Goal: Information Seeking & Learning: Learn about a topic

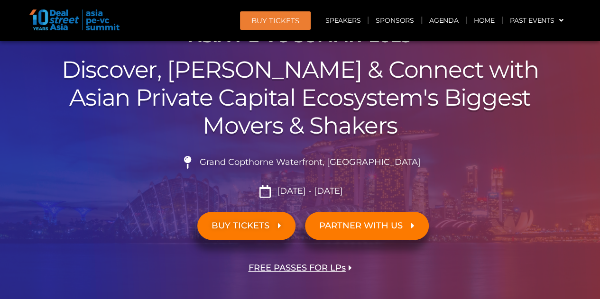
scroll to position [76, 0]
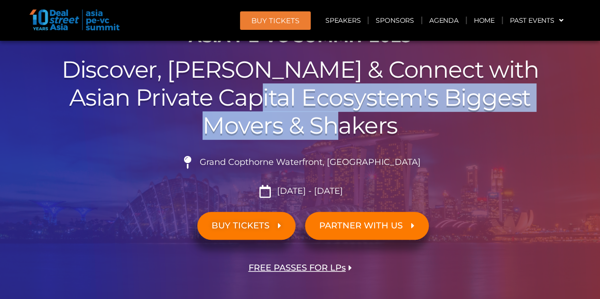
drag, startPoint x: 257, startPoint y: 98, endPoint x: 339, endPoint y: 128, distance: 88.1
click at [339, 128] on h2 "Discover, Learn & Connect with Asian Private Capital Ecosystem's Biggest Movers…" at bounding box center [300, 97] width 531 height 83
click at [339, 127] on h2 "Discover, Learn & Connect with Asian Private Capital Ecosystem's Biggest Movers…" at bounding box center [300, 97] width 531 height 83
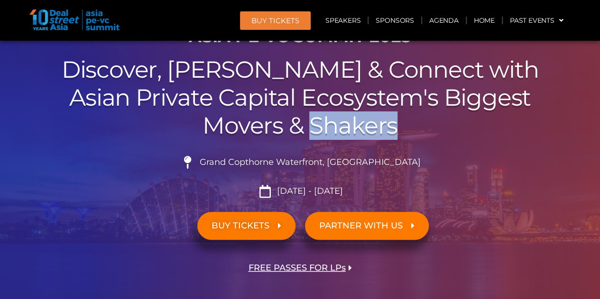
click at [339, 127] on h2 "Discover, Learn & Connect with Asian Private Capital Ecosystem's Biggest Movers…" at bounding box center [300, 97] width 531 height 83
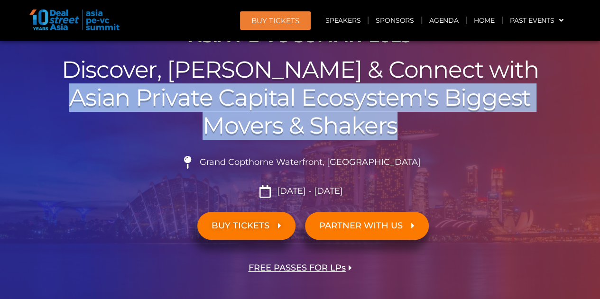
click at [339, 127] on h2 "Discover, Learn & Connect with Asian Private Capital Ecosystem's Biggest Movers…" at bounding box center [300, 97] width 531 height 83
click at [322, 110] on h2 "Discover, Learn & Connect with Asian Private Capital Ecosystem's Biggest Movers…" at bounding box center [300, 97] width 531 height 83
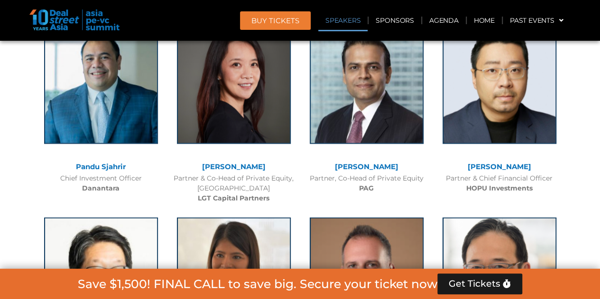
scroll to position [1084, 0]
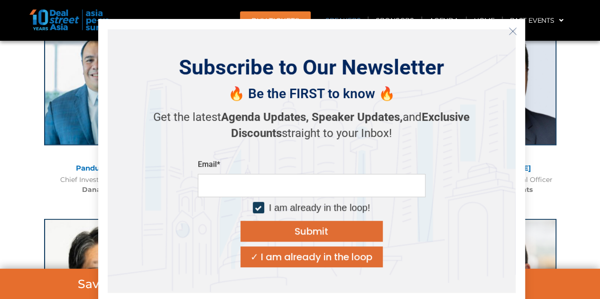
click at [514, 30] on icon "Close" at bounding box center [512, 31] width 9 height 9
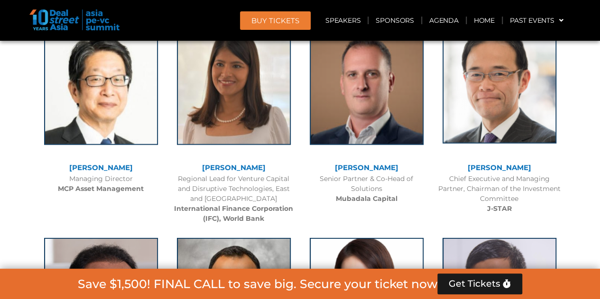
scroll to position [1274, 0]
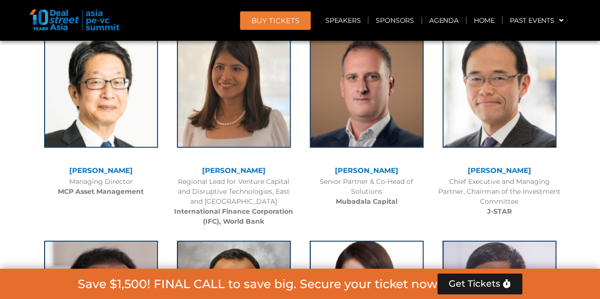
click at [434, 99] on div "[PERSON_NAME] Chief Executive and Managing Partner, Chairman of the Investment …" at bounding box center [499, 121] width 133 height 202
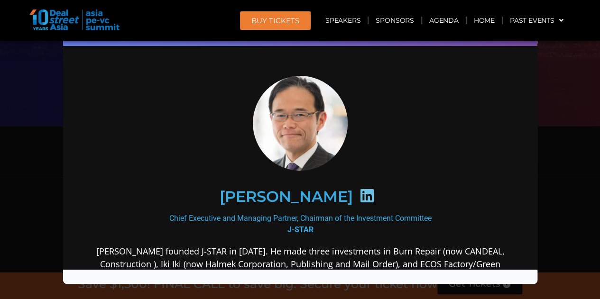
scroll to position [88, 0]
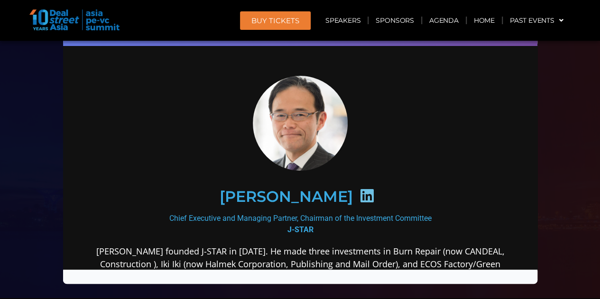
click at [564, 68] on div "Speaker Profile ×" at bounding box center [300, 149] width 600 height 299
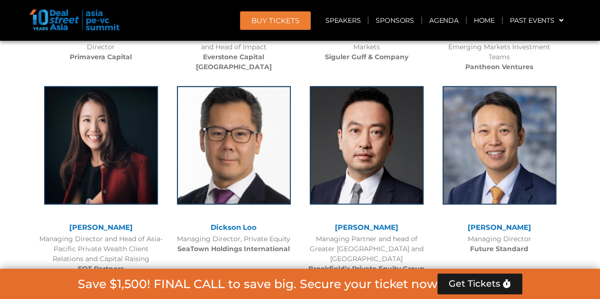
scroll to position [3002, 0]
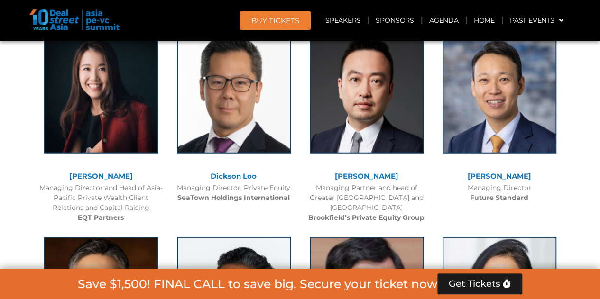
scroll to position [3031, 0]
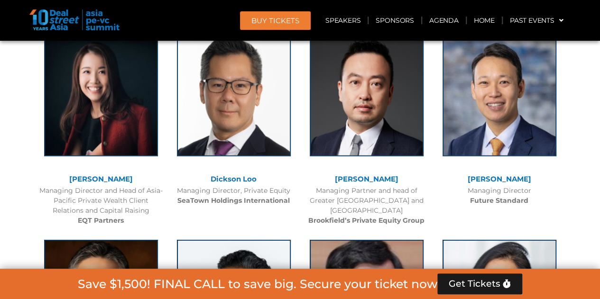
click at [306, 186] on div "Managing Partner and head of Greater [GEOGRAPHIC_DATA] and Southeast Asia Brook…" at bounding box center [366, 206] width 123 height 40
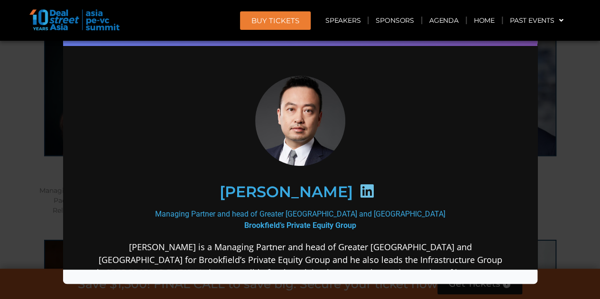
scroll to position [0, 0]
click at [556, 99] on div "Speaker Profile ×" at bounding box center [300, 149] width 600 height 299
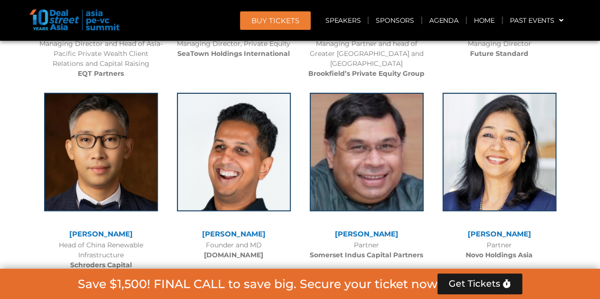
scroll to position [3211, 0]
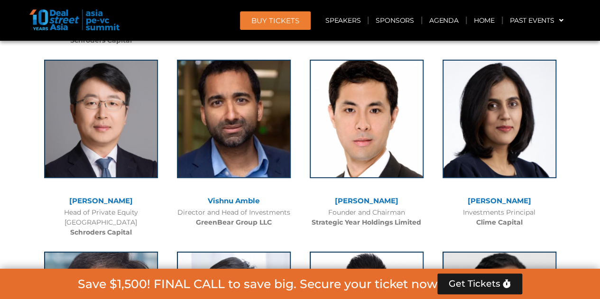
scroll to position [3410, 0]
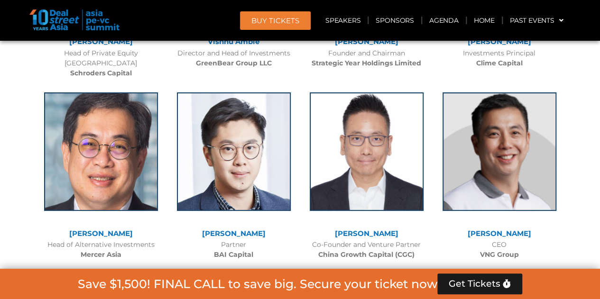
scroll to position [3565, 0]
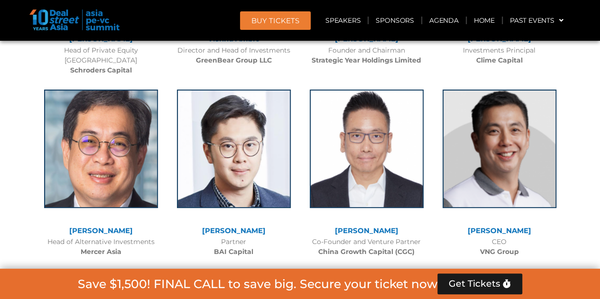
click at [579, 132] on div at bounding box center [300, 182] width 600 height 5414
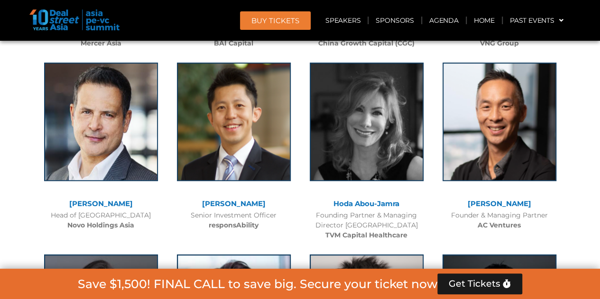
scroll to position [3773, 0]
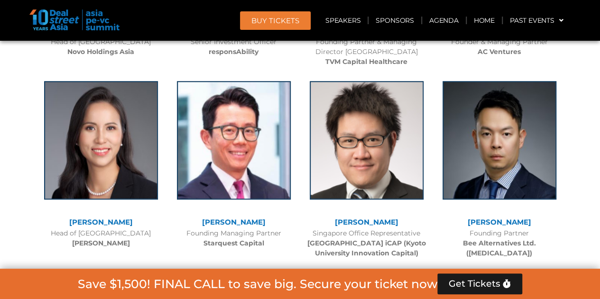
scroll to position [3947, 0]
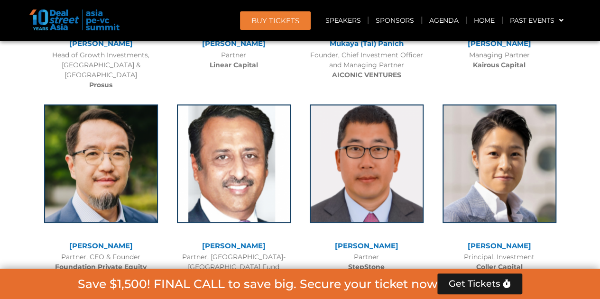
scroll to position [4314, 0]
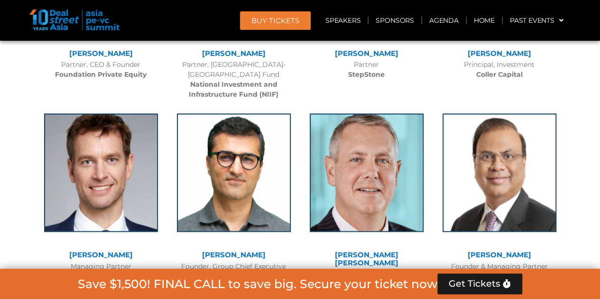
scroll to position [4516, 0]
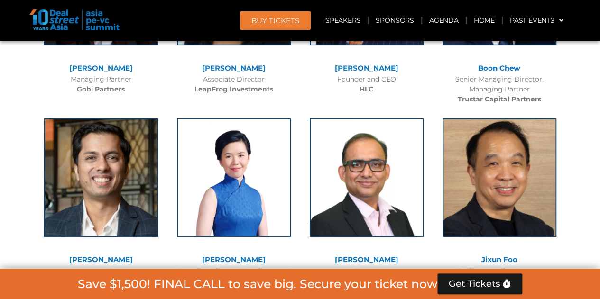
scroll to position [5085, 0]
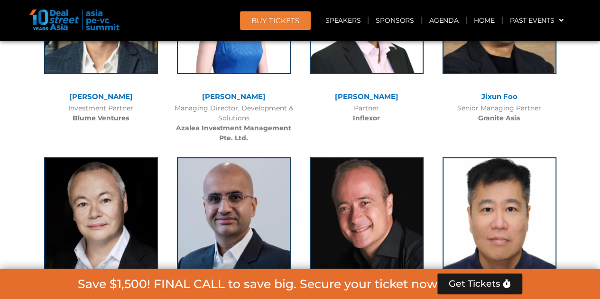
scroll to position [5253, 0]
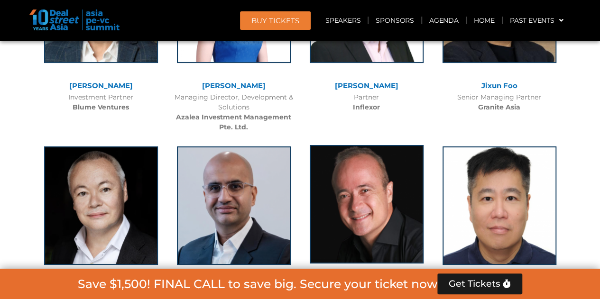
scroll to position [5262, 0]
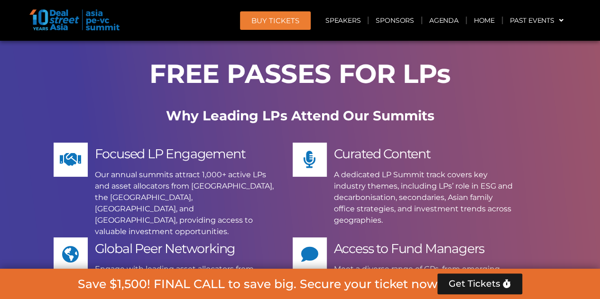
scroll to position [7092, 0]
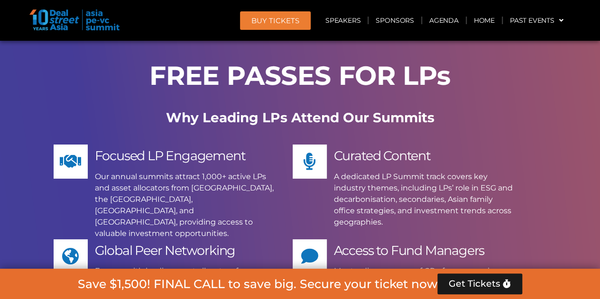
click at [507, 171] on p "A dedicated LP Summit track covers key industry themes, including LPs’ role in …" at bounding box center [423, 199] width 179 height 57
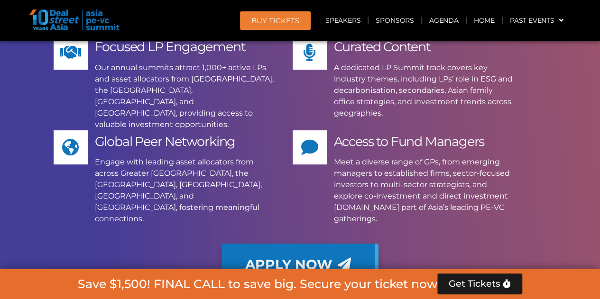
scroll to position [7206, 0]
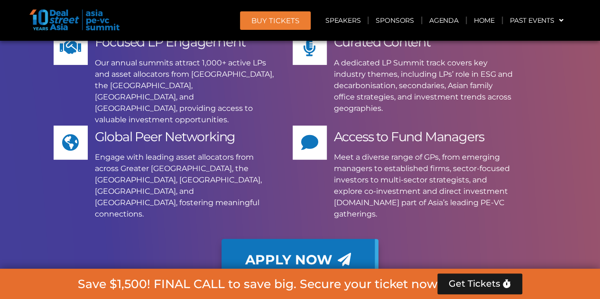
click at [509, 239] on div "Apply Now" at bounding box center [300, 260] width 531 height 42
click at [504, 239] on div "Apply Now" at bounding box center [300, 260] width 531 height 42
click at [473, 239] on div "Apply Now" at bounding box center [300, 260] width 531 height 42
click at [468, 239] on div "Apply Now" at bounding box center [300, 260] width 531 height 42
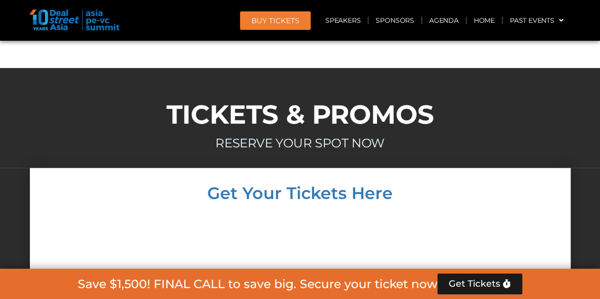
scroll to position [8149, 0]
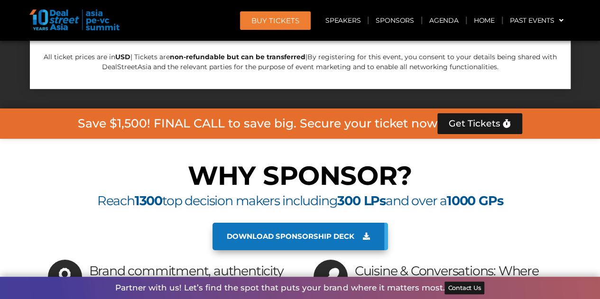
scroll to position [8680, 0]
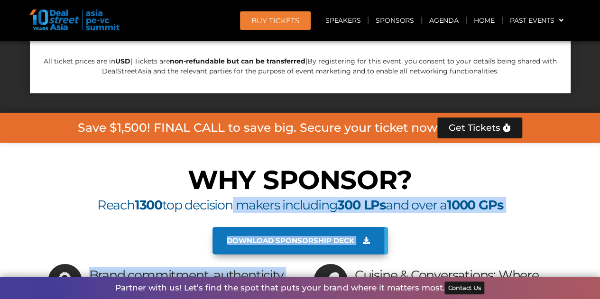
drag, startPoint x: 238, startPoint y: 94, endPoint x: 264, endPoint y: 213, distance: 121.8
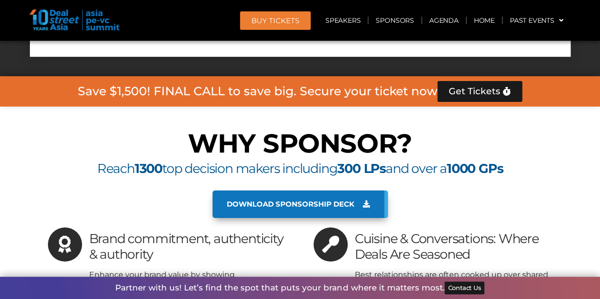
scroll to position [8863, 0]
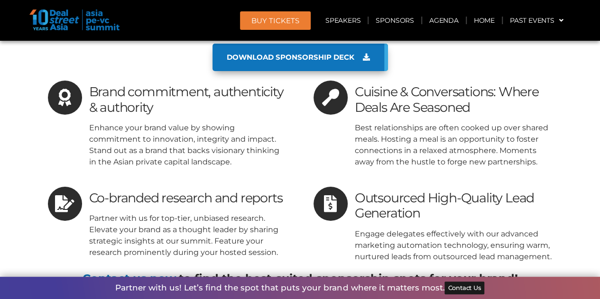
click at [234, 213] on p "Partner with us for top-tier, unbiased research. Elevate your brand as a though…" at bounding box center [188, 236] width 198 height 46
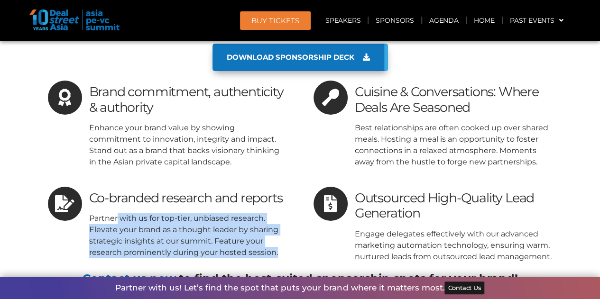
click at [234, 213] on p "Partner with us for top-tier, unbiased research. Elevate your brand as a though…" at bounding box center [188, 236] width 198 height 46
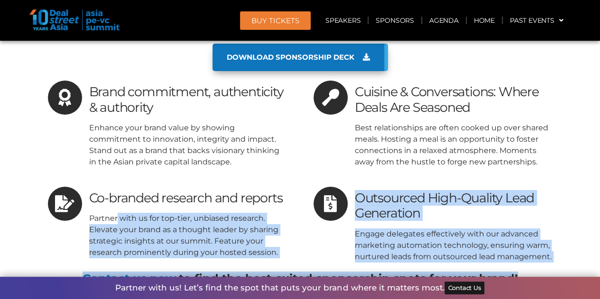
drag, startPoint x: 234, startPoint y: 88, endPoint x: 286, endPoint y: 154, distance: 83.8
click at [286, 154] on div "WHY SPONSOR? Reach 1300 top decision makers including 300 LPs and over a 1000 G…" at bounding box center [300, 144] width 541 height 331
click at [286, 272] on b "to find the best-suited sponsorship spots for your brand!" at bounding box center [348, 279] width 339 height 14
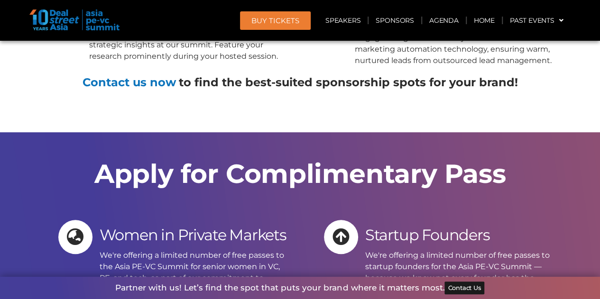
scroll to position [9078, 0]
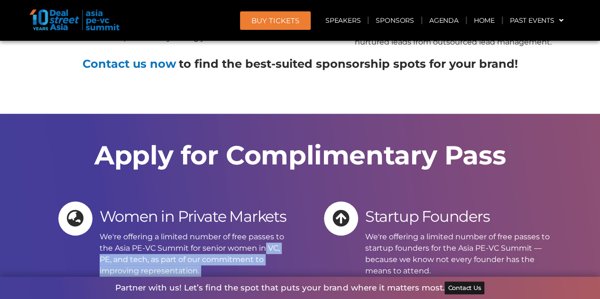
drag, startPoint x: 249, startPoint y: 158, endPoint x: 271, endPoint y: 252, distance: 96.4
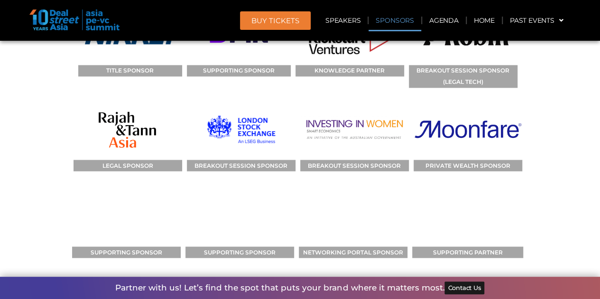
scroll to position [9903, 0]
